Goal: Find contact information

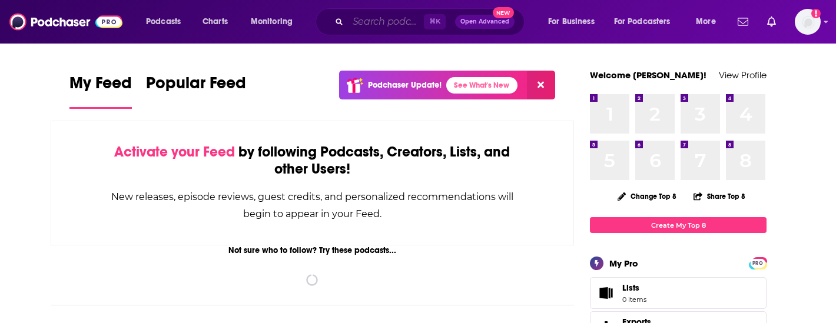
click at [396, 22] on input "Search podcasts, credits, & more..." at bounding box center [386, 21] width 76 height 19
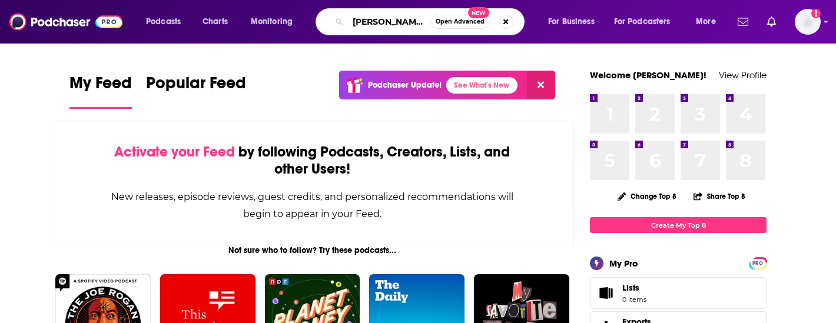
type input "[PERSON_NAME] business"
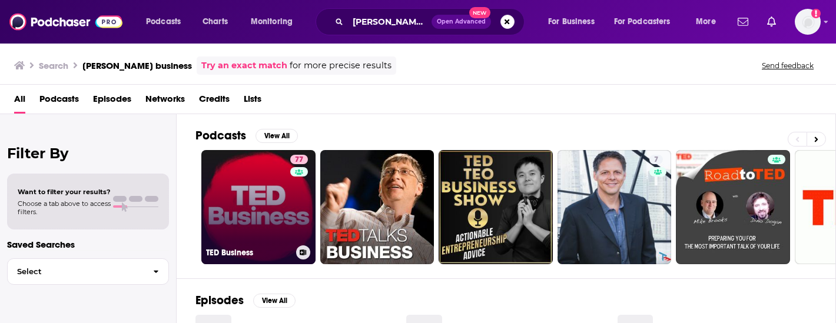
click at [271, 192] on link "77 [PERSON_NAME] Business" at bounding box center [258, 207] width 114 height 114
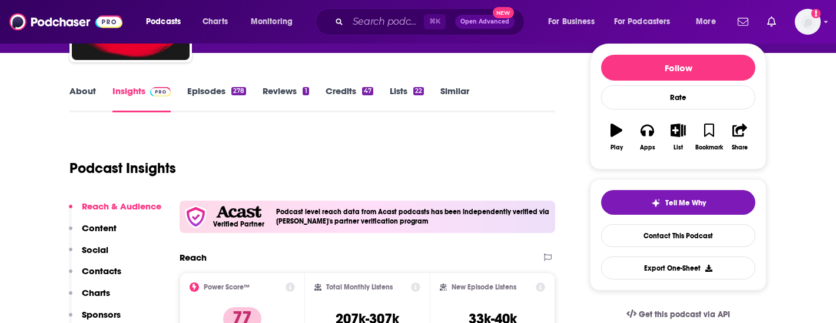
scroll to position [140, 0]
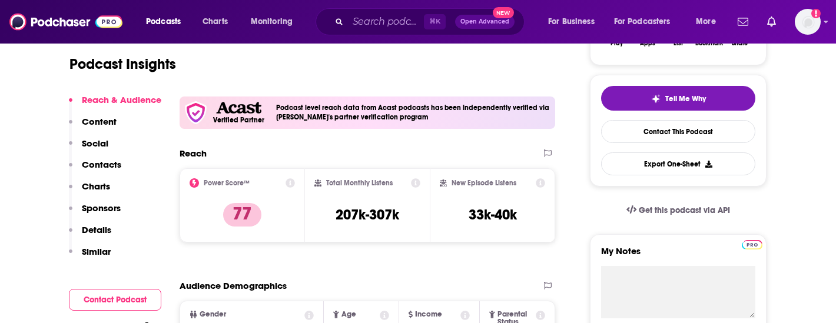
click at [91, 167] on p "Contacts" at bounding box center [101, 164] width 39 height 11
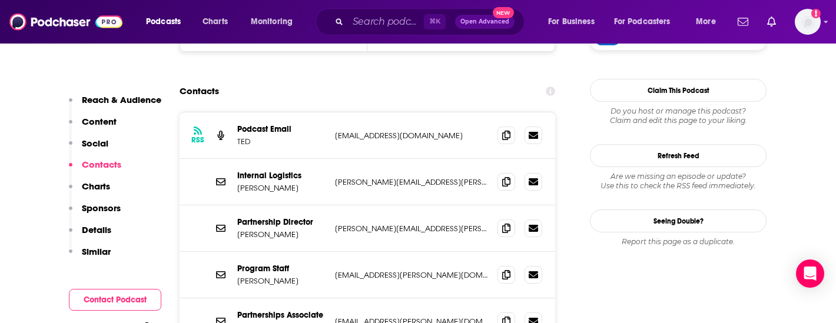
scroll to position [1223, 0]
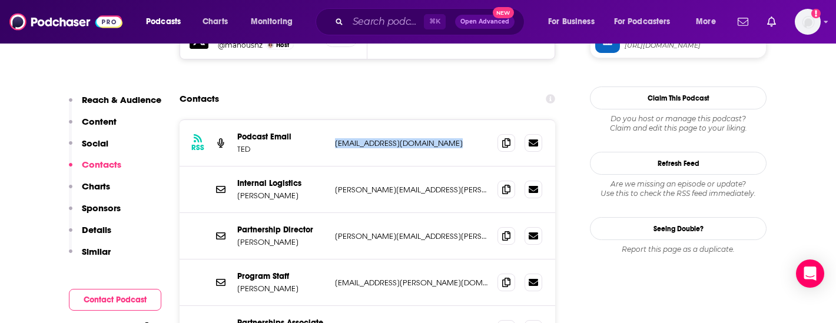
drag, startPoint x: 468, startPoint y: 109, endPoint x: 333, endPoint y: 113, distance: 134.9
click at [333, 120] on div "RSS Podcast Email [PERSON_NAME] [EMAIL_ADDRESS][DOMAIN_NAME] [EMAIL_ADDRESS][DO…" at bounding box center [368, 143] width 376 height 47
copy p "[EMAIL_ADDRESS][DOMAIN_NAME]"
